Goal: Navigation & Orientation: Find specific page/section

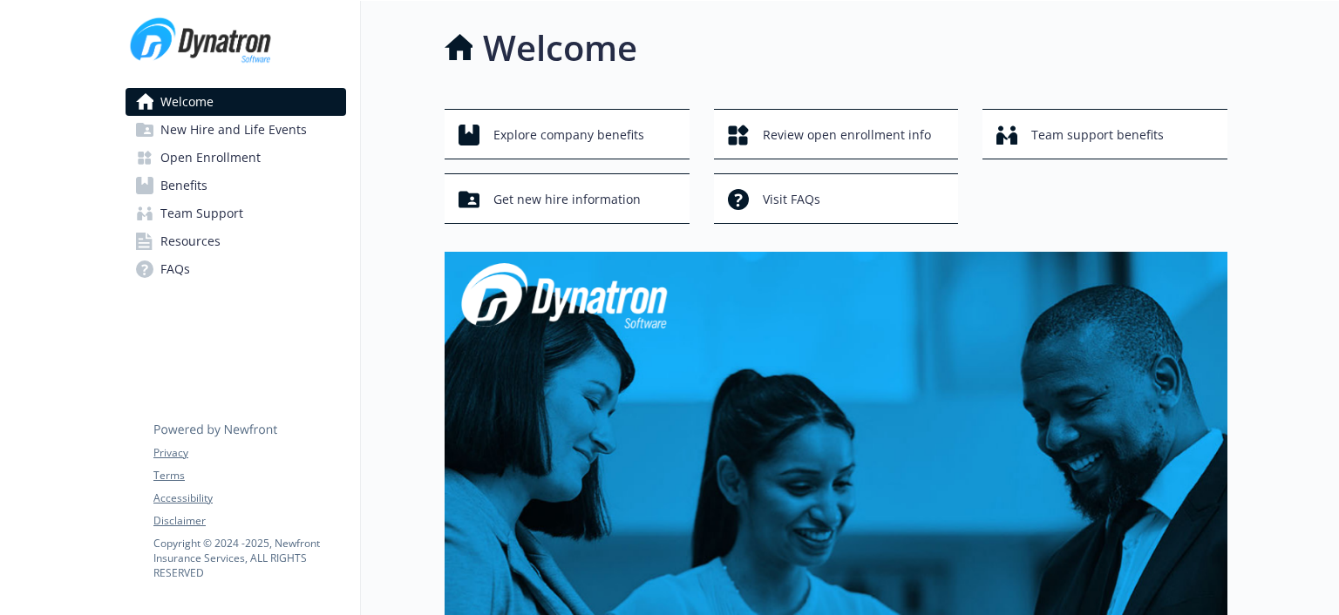
click at [187, 186] on span "Benefits" at bounding box center [183, 186] width 47 height 28
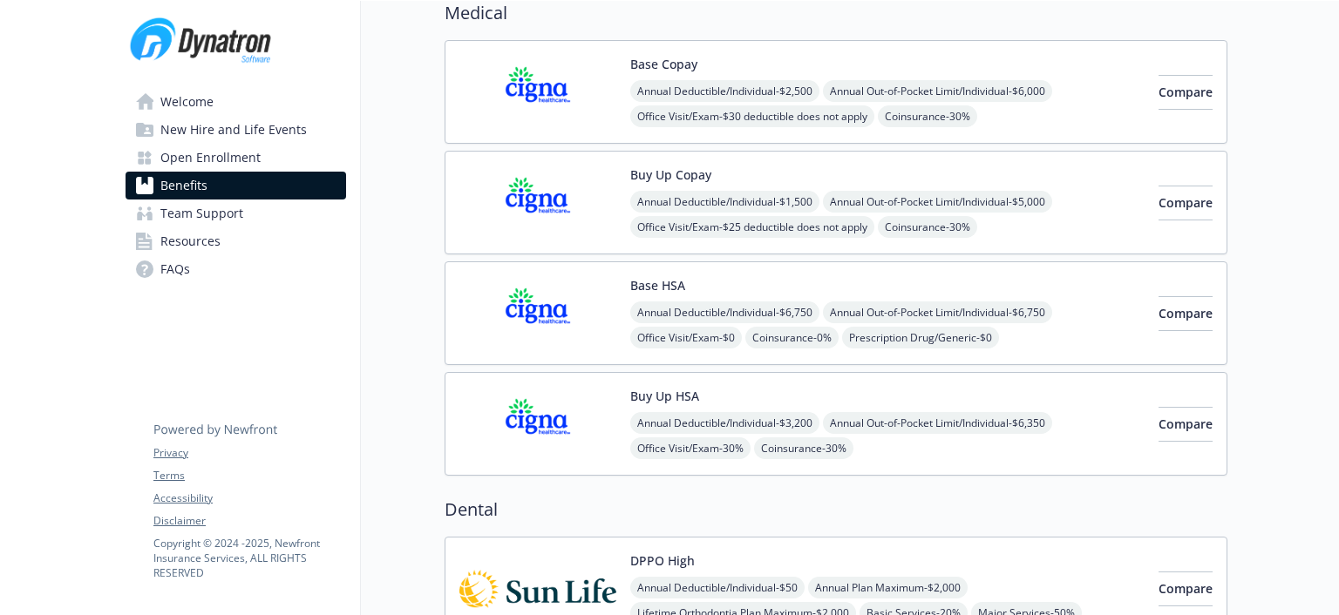
scroll to position [290, 0]
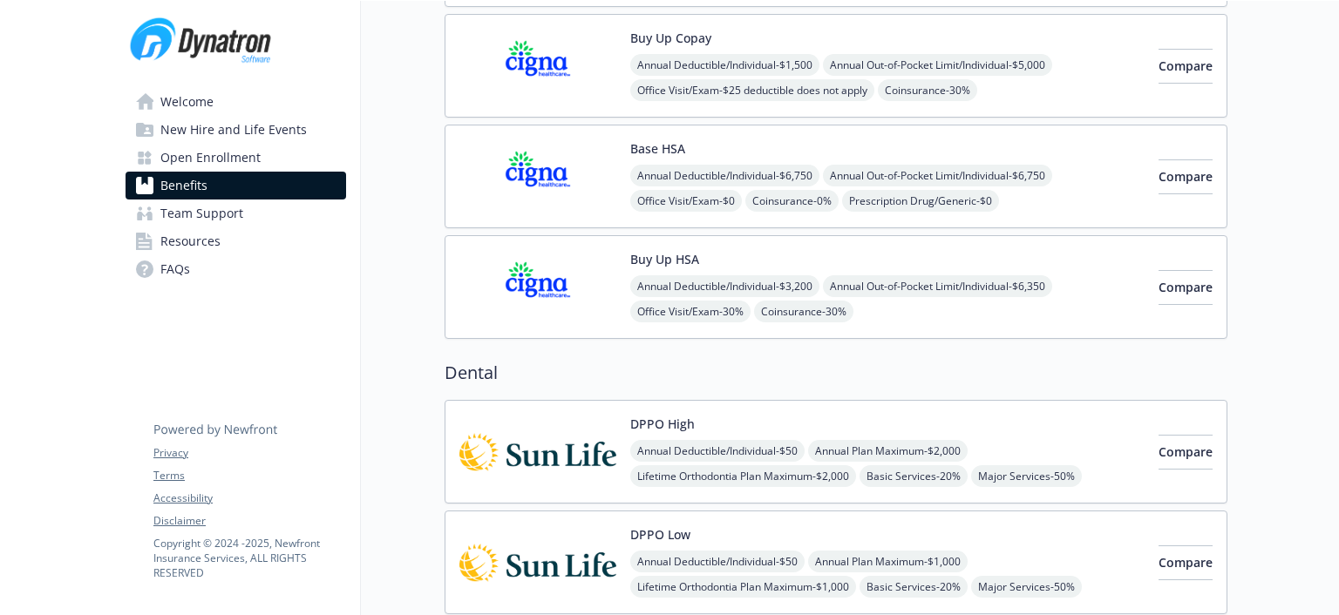
click at [255, 155] on span "Open Enrollment" at bounding box center [210, 158] width 100 height 28
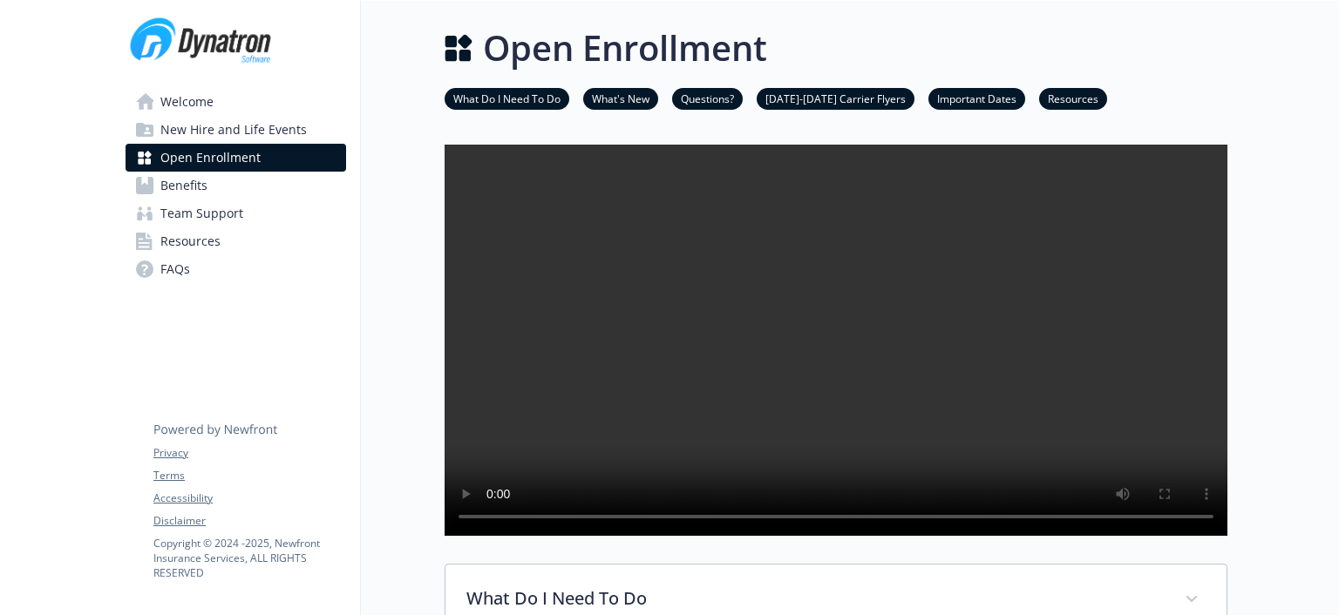
click at [240, 138] on span "New Hire and Life Events" at bounding box center [233, 130] width 146 height 28
